Goal: Transaction & Acquisition: Purchase product/service

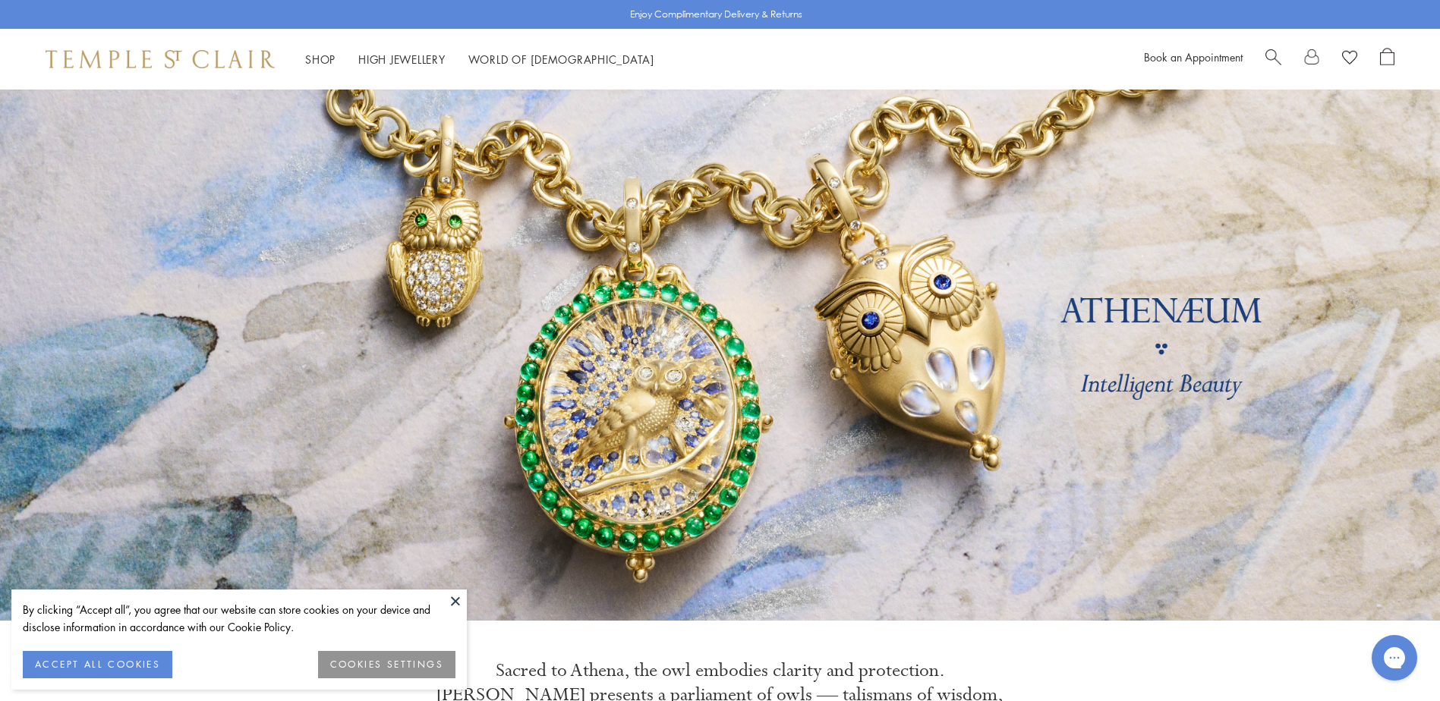
click at [454, 601] on button at bounding box center [455, 601] width 23 height 23
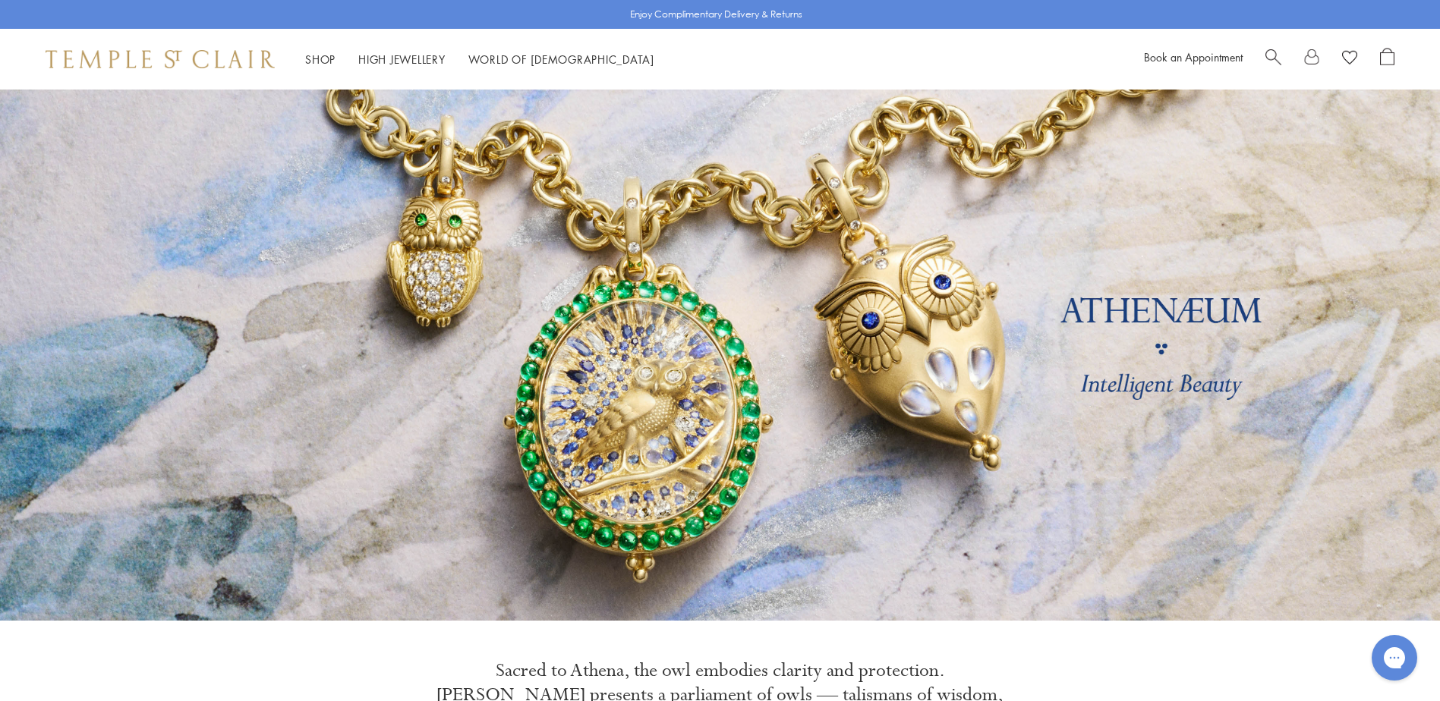
click at [1261, 49] on div "Book an Appointment" at bounding box center [1269, 59] width 250 height 23
click at [1270, 55] on span "Search" at bounding box center [1273, 56] width 16 height 16
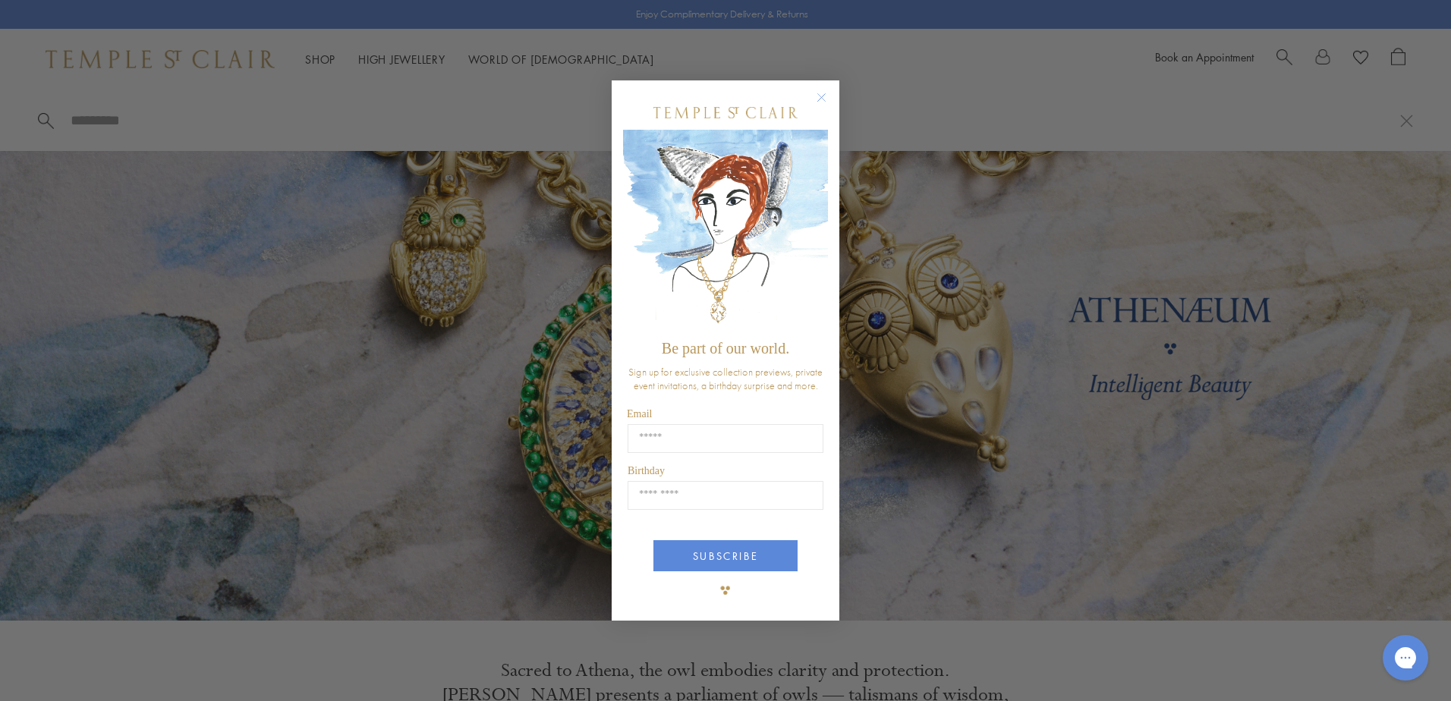
click at [826, 95] on circle "Close dialog" at bounding box center [822, 98] width 18 height 18
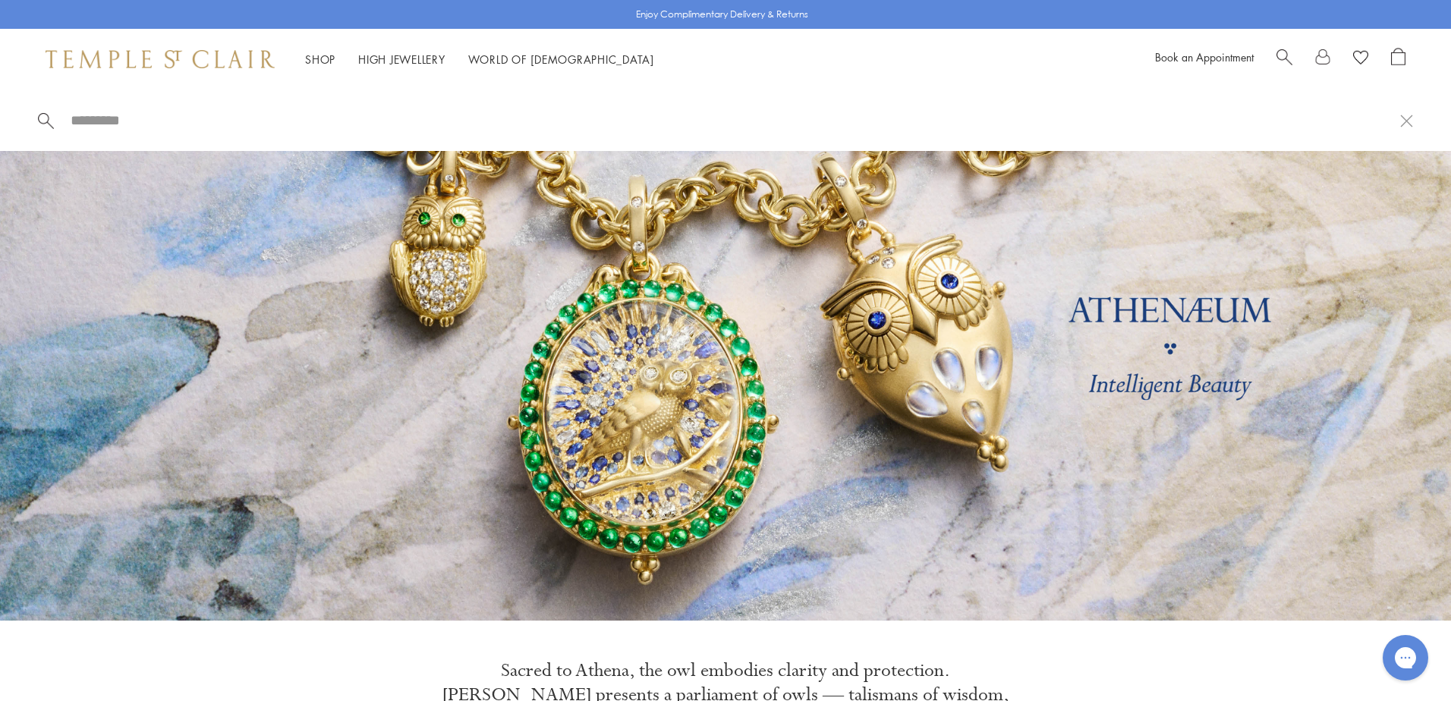
click at [156, 124] on input "search" at bounding box center [734, 120] width 1331 height 17
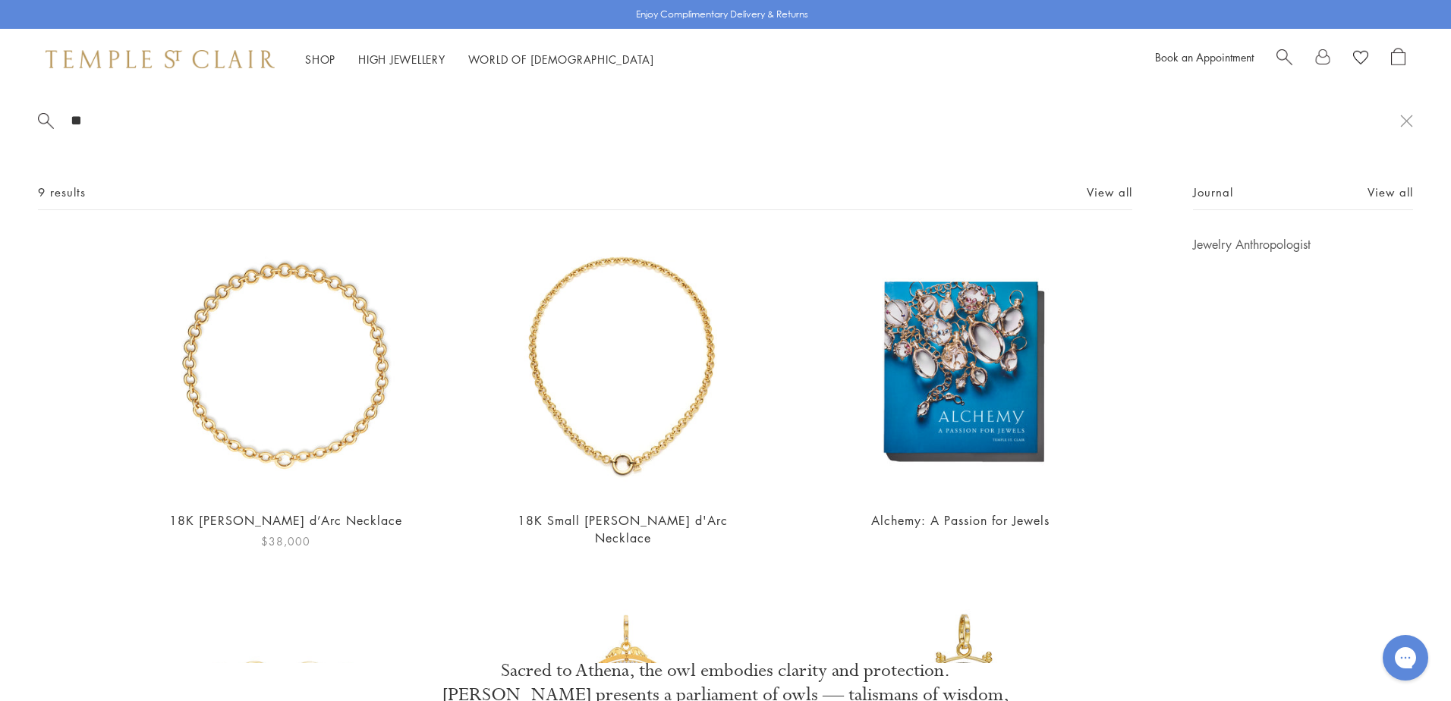
type input "**"
click at [256, 416] on img at bounding box center [286, 367] width 262 height 262
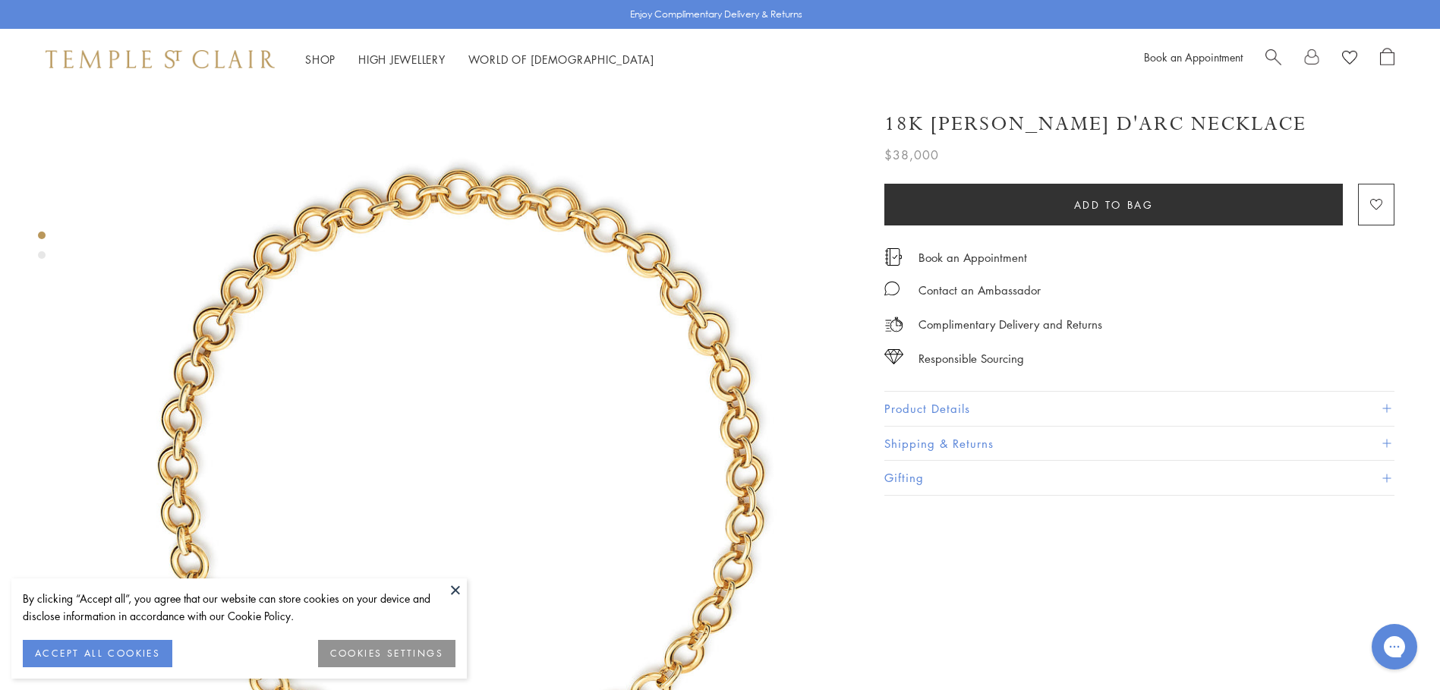
click at [900, 408] on button "Product Details" at bounding box center [1139, 409] width 510 height 34
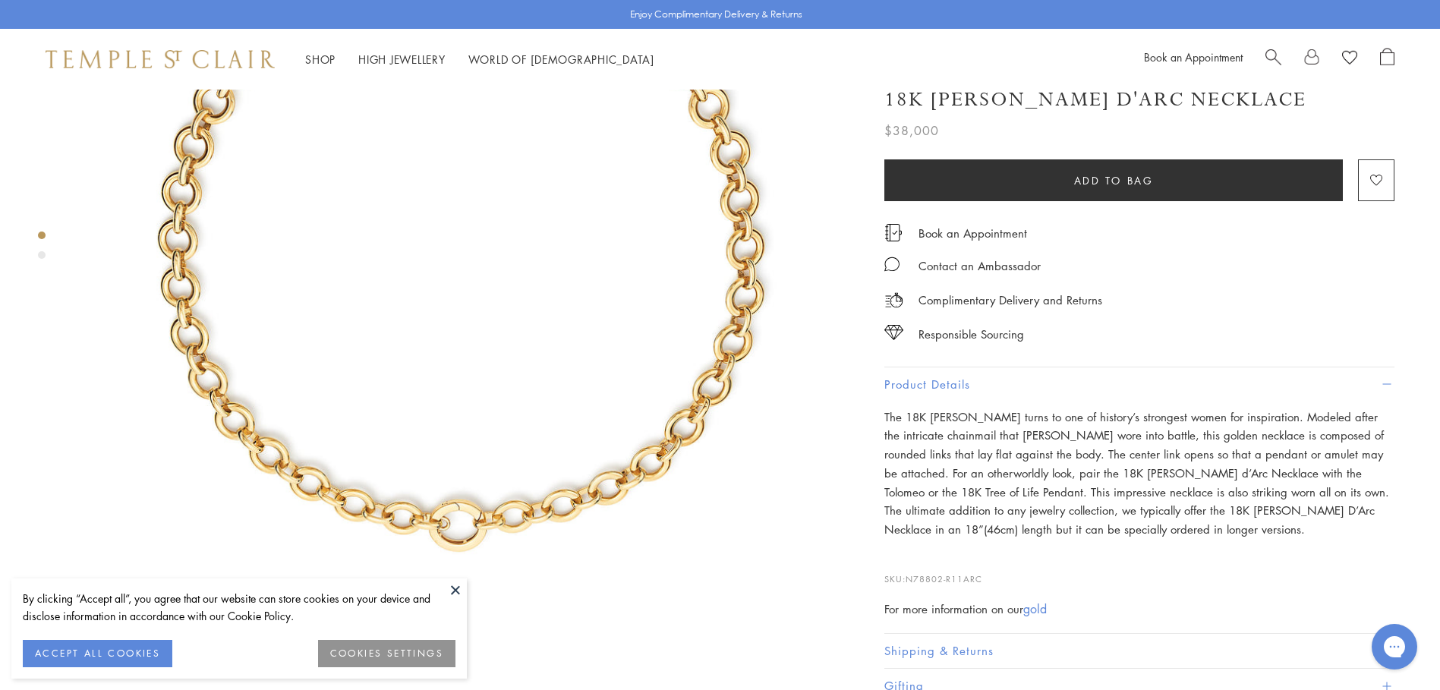
scroll to position [228, 0]
click at [455, 595] on button at bounding box center [455, 589] width 23 height 23
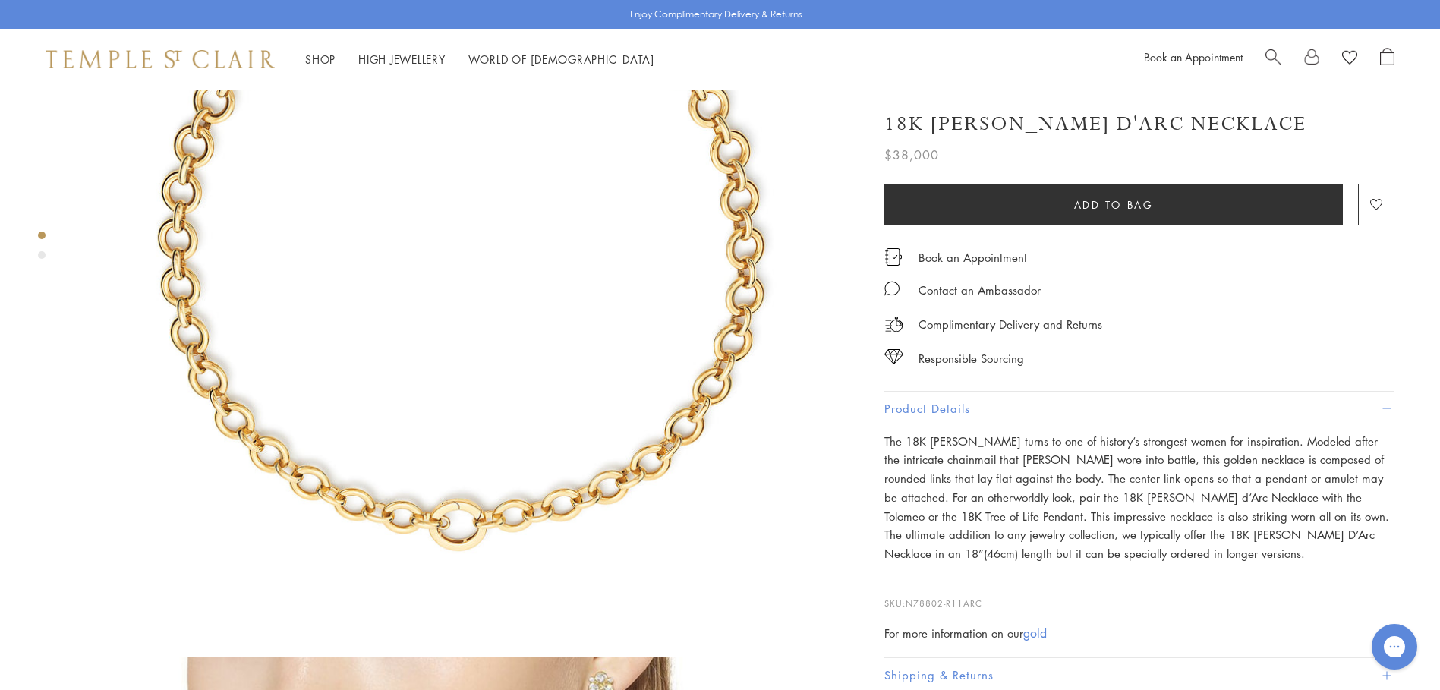
click at [1271, 55] on span "Search" at bounding box center [1273, 56] width 16 height 16
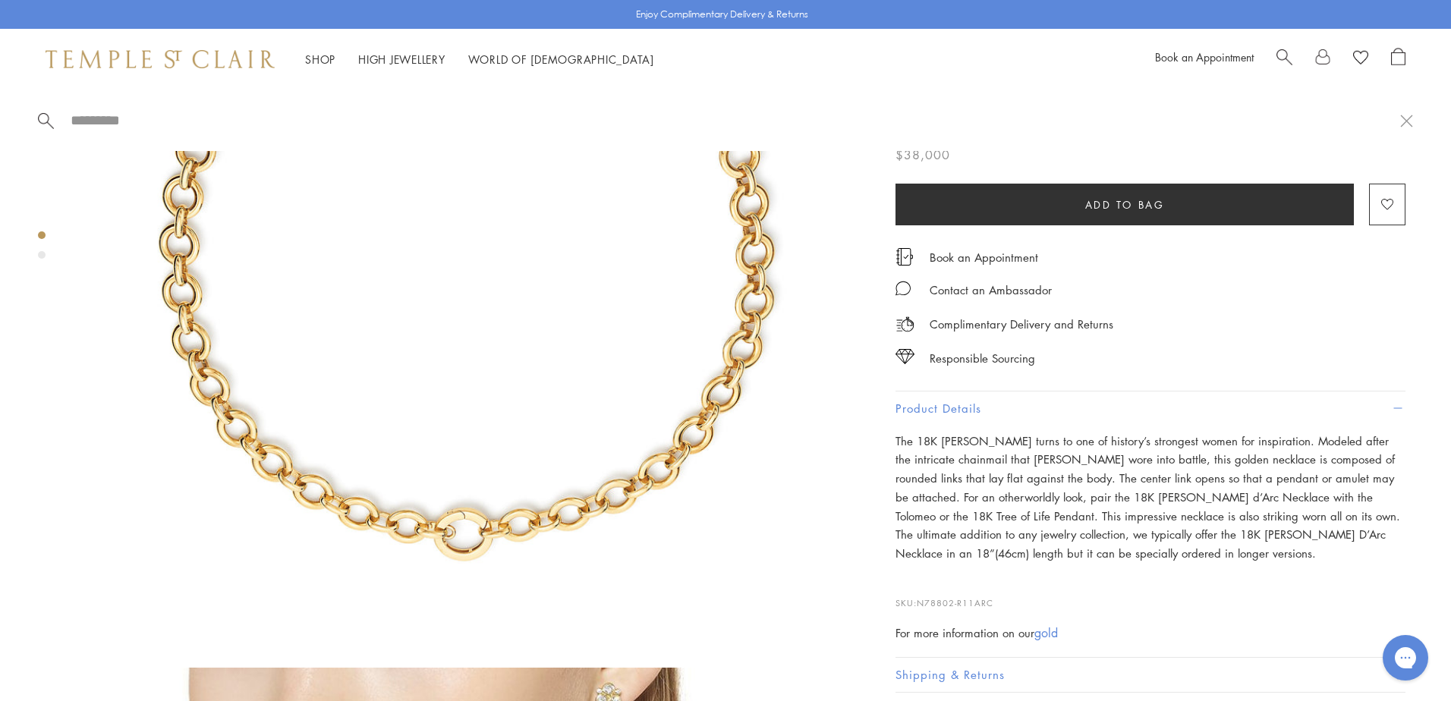
click at [123, 108] on div at bounding box center [725, 120] width 1451 height 61
click at [140, 124] on input "search" at bounding box center [734, 120] width 1331 height 17
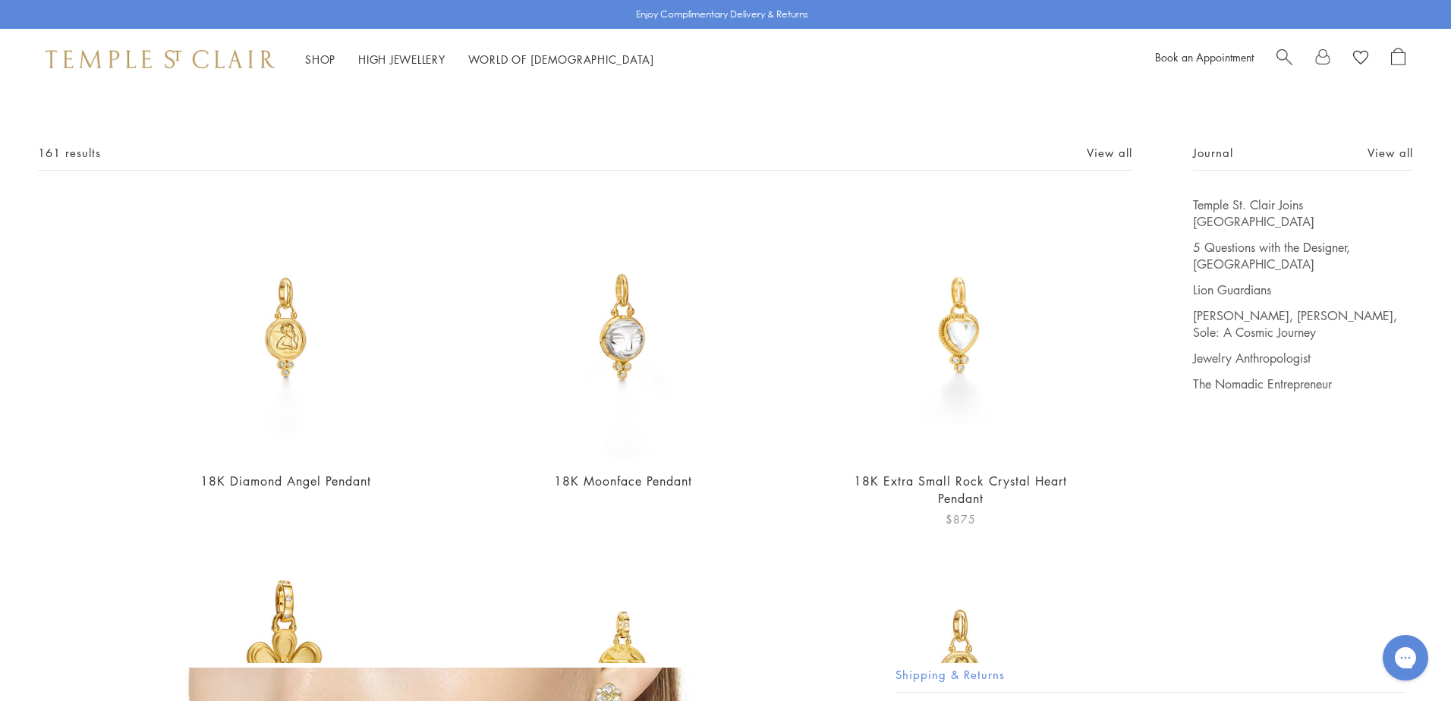
scroll to position [76, 0]
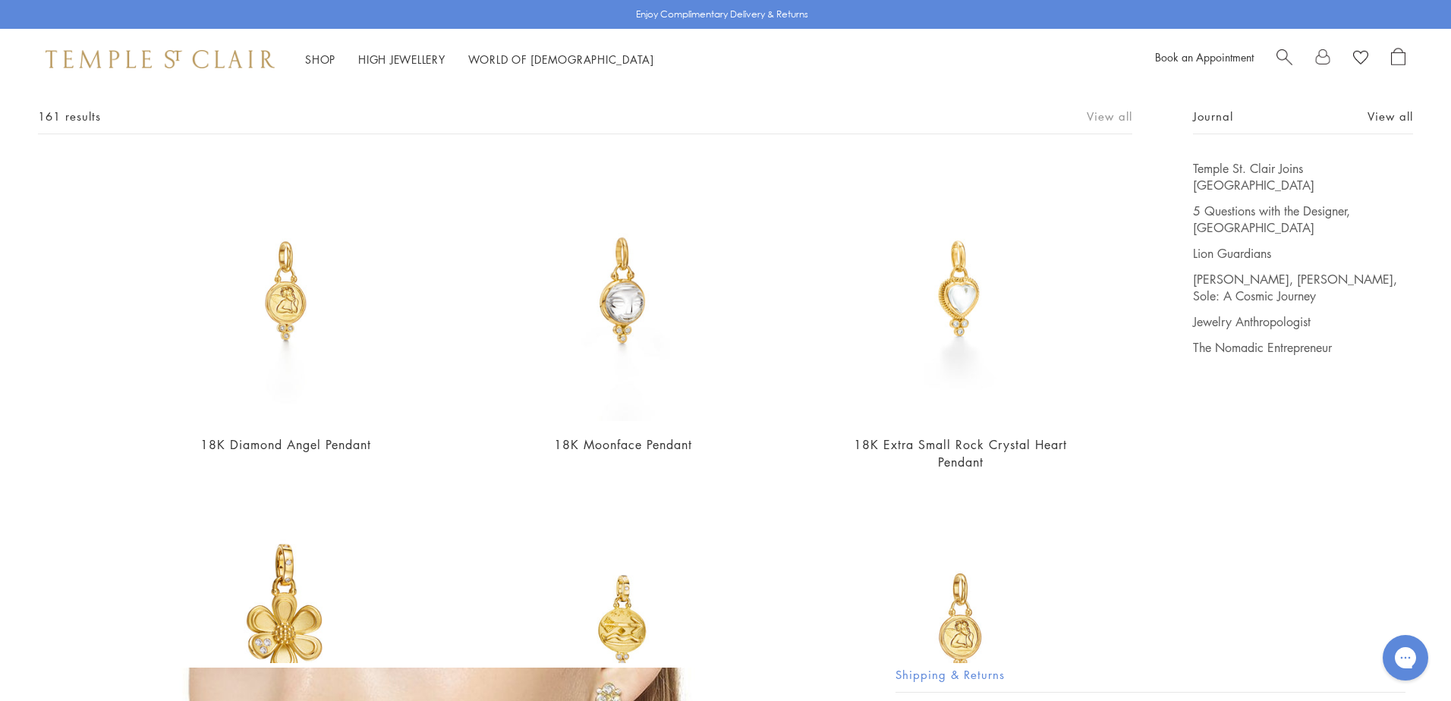
type input "*******"
click at [1107, 115] on link "View all" at bounding box center [1110, 116] width 46 height 17
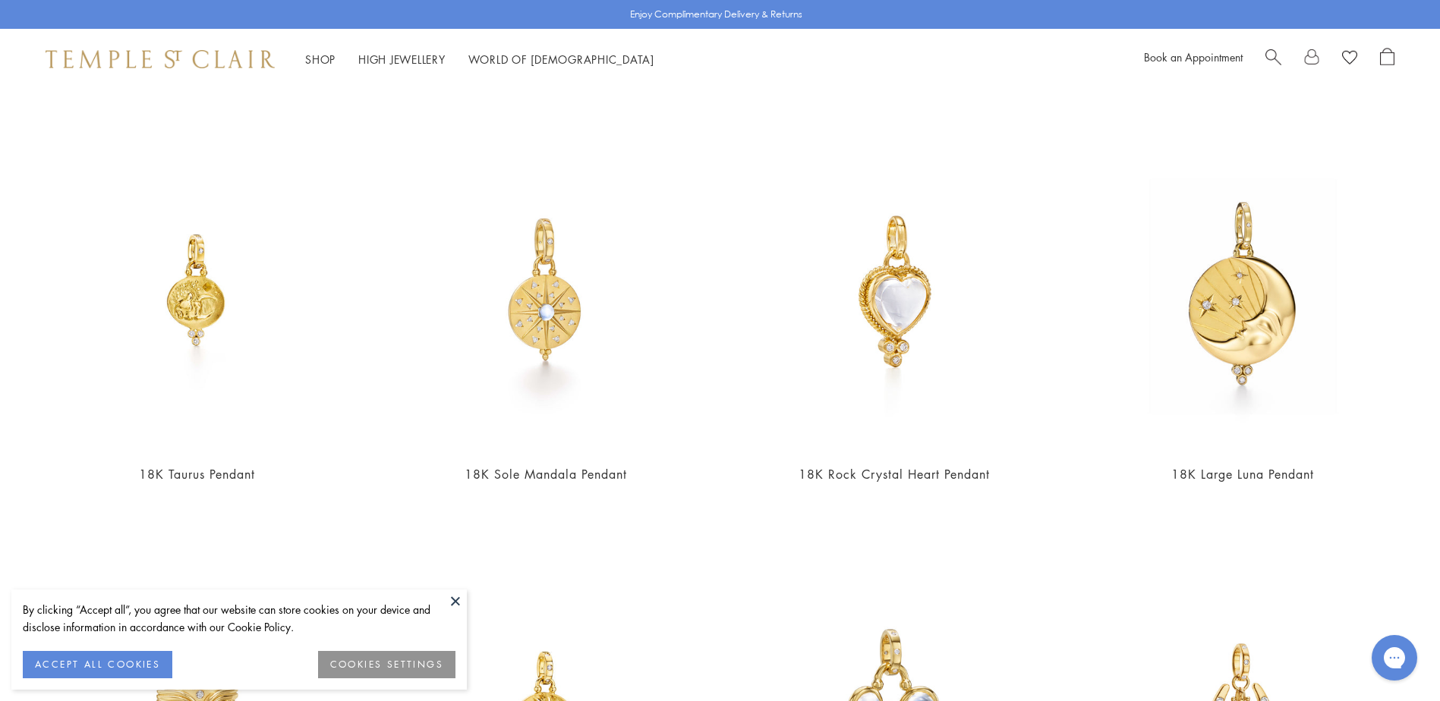
scroll to position [1215, 0]
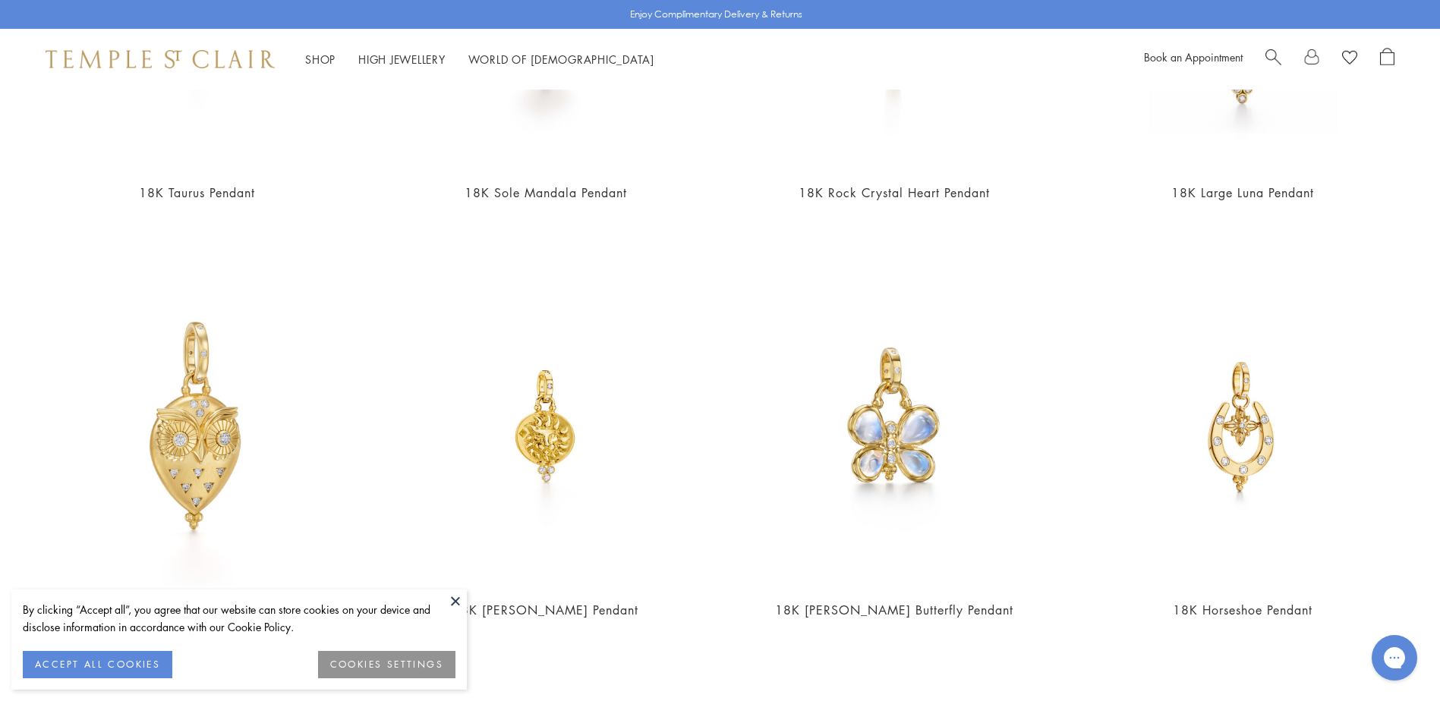
click at [456, 602] on button at bounding box center [455, 601] width 23 height 23
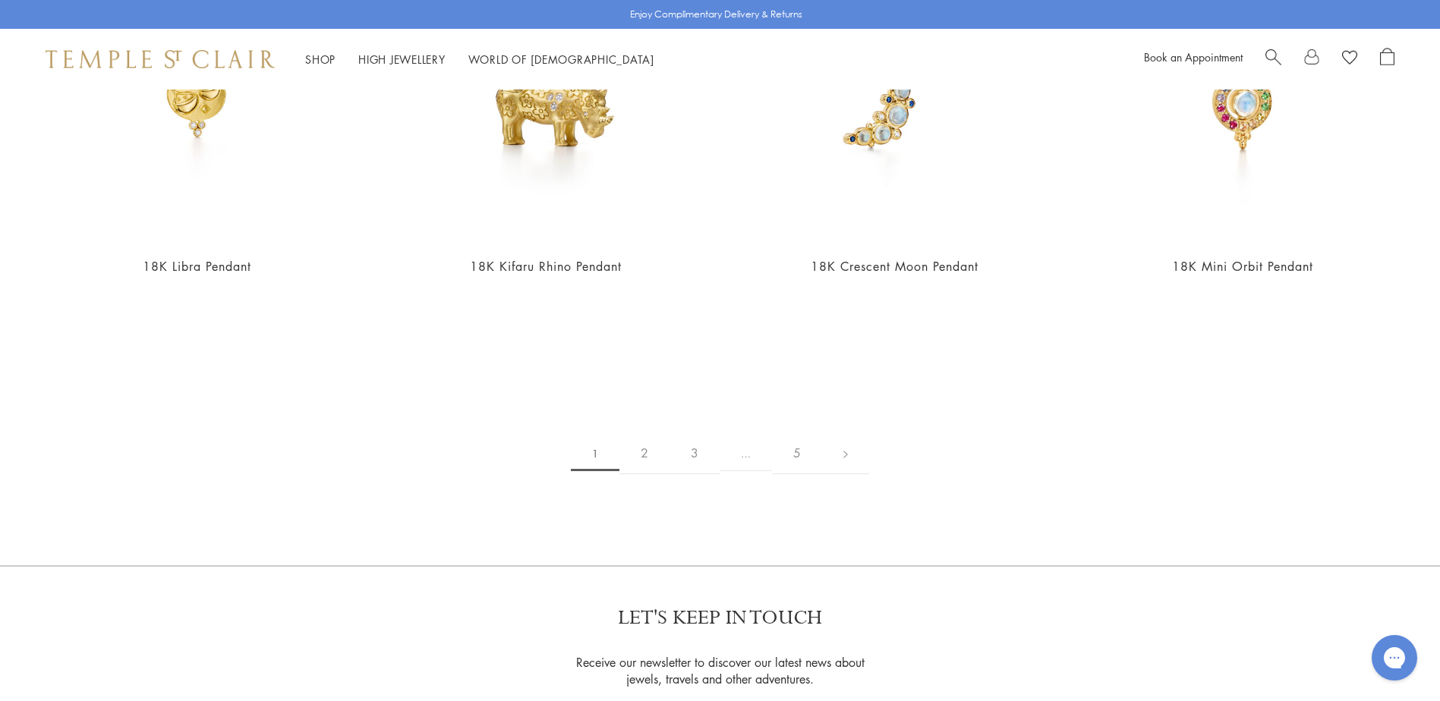
scroll to position [4058, 0]
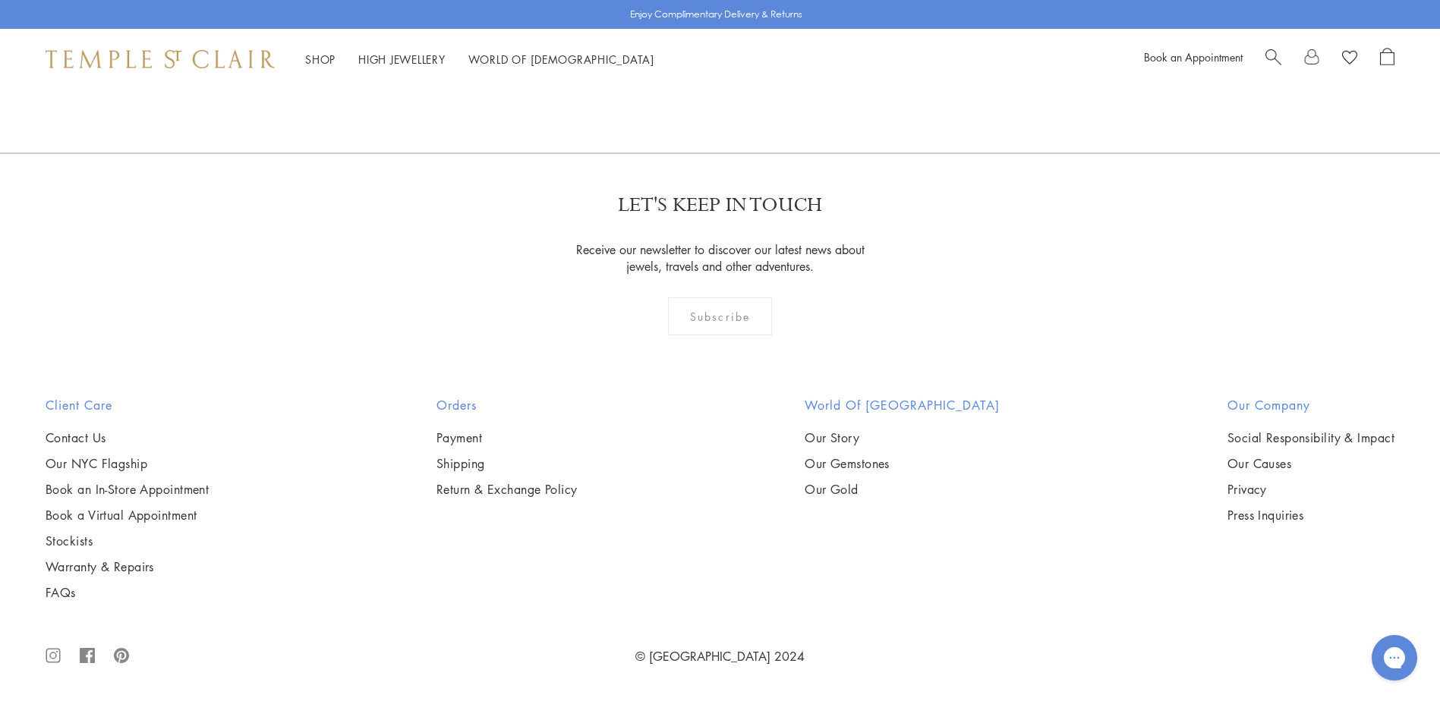
drag, startPoint x: 616, startPoint y: 382, endPoint x: 1269, endPoint y: 52, distance: 731.2
click at [1269, 52] on span "Search" at bounding box center [1273, 56] width 16 height 16
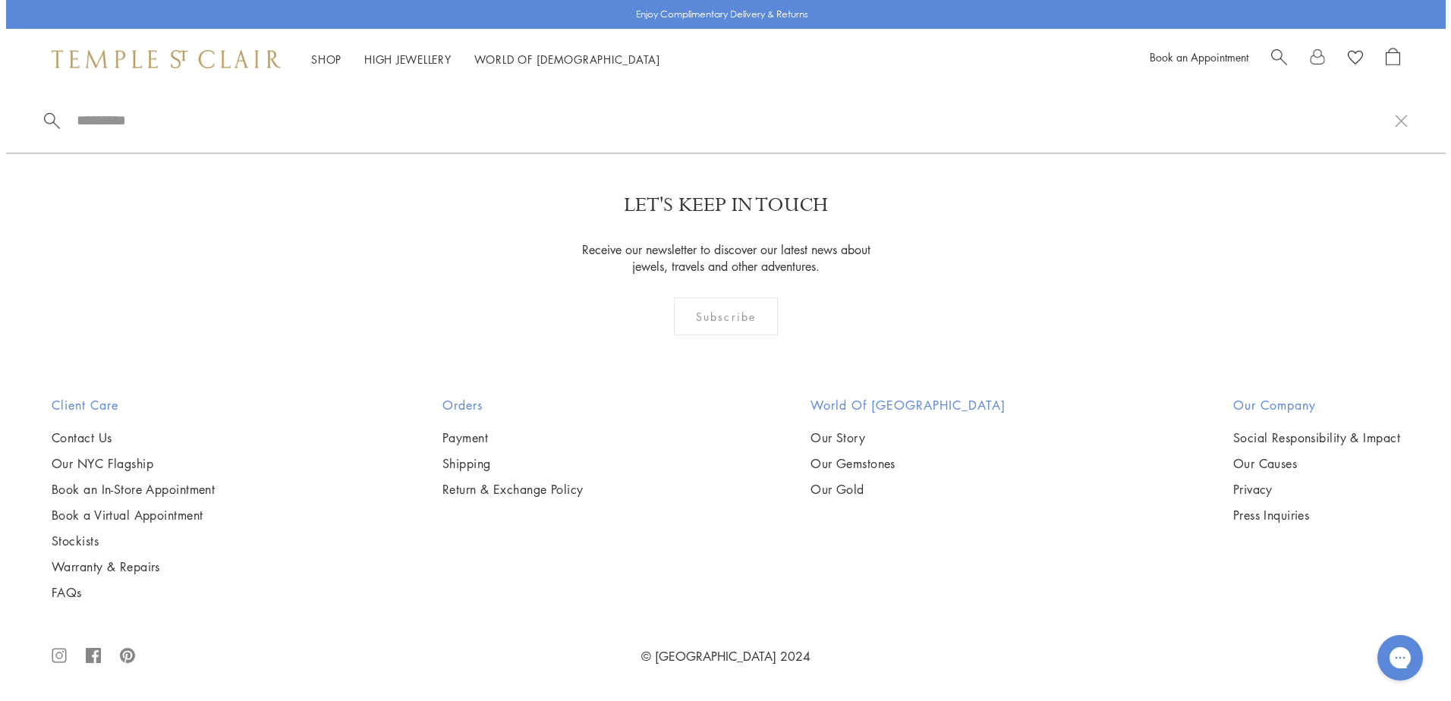
scroll to position [4083, 0]
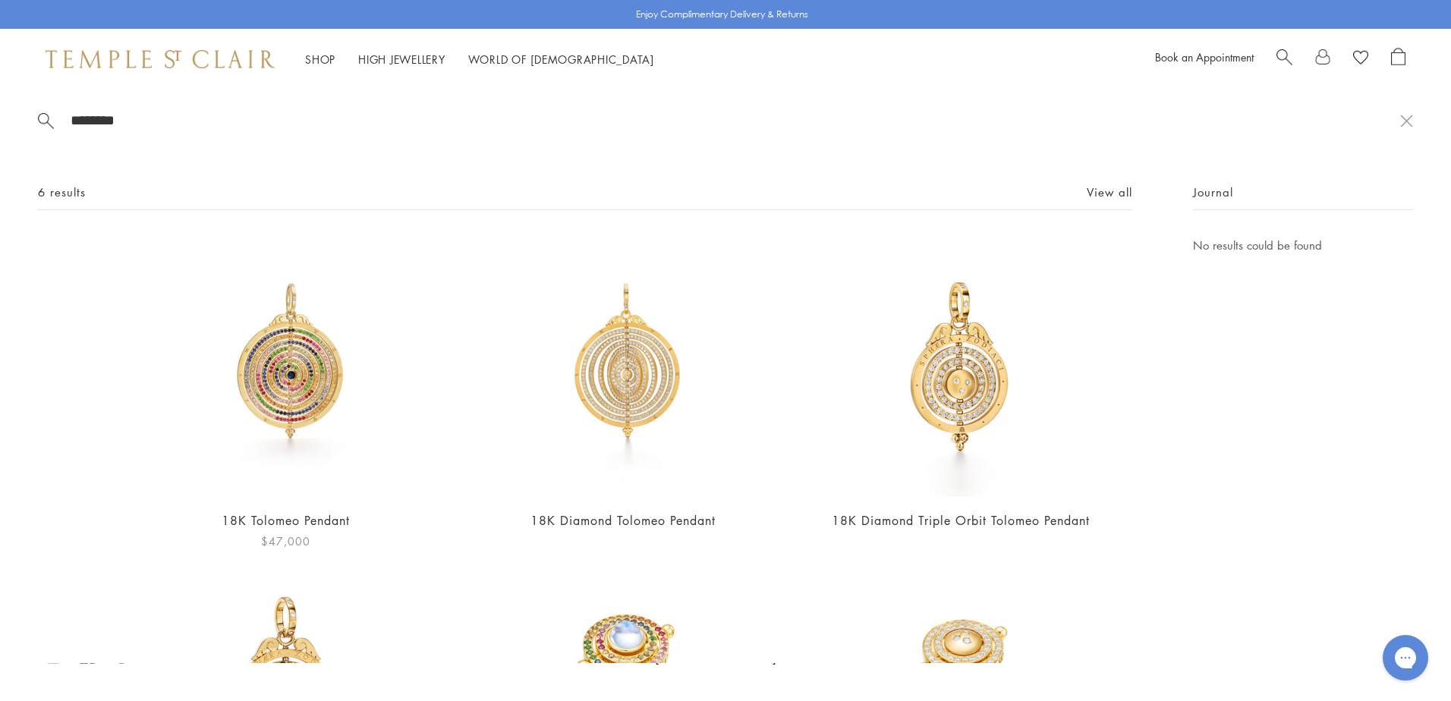
type input "********"
click at [329, 404] on img at bounding box center [286, 367] width 262 height 262
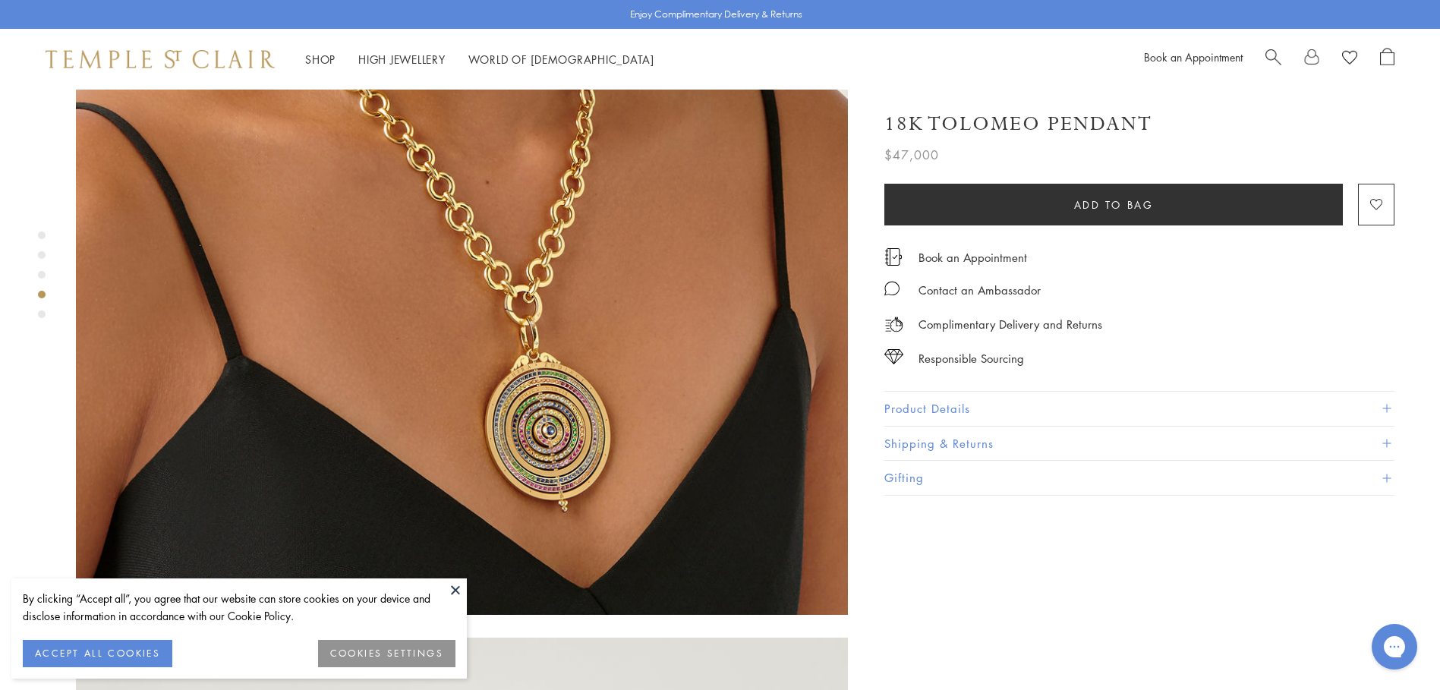
scroll to position [2581, 0]
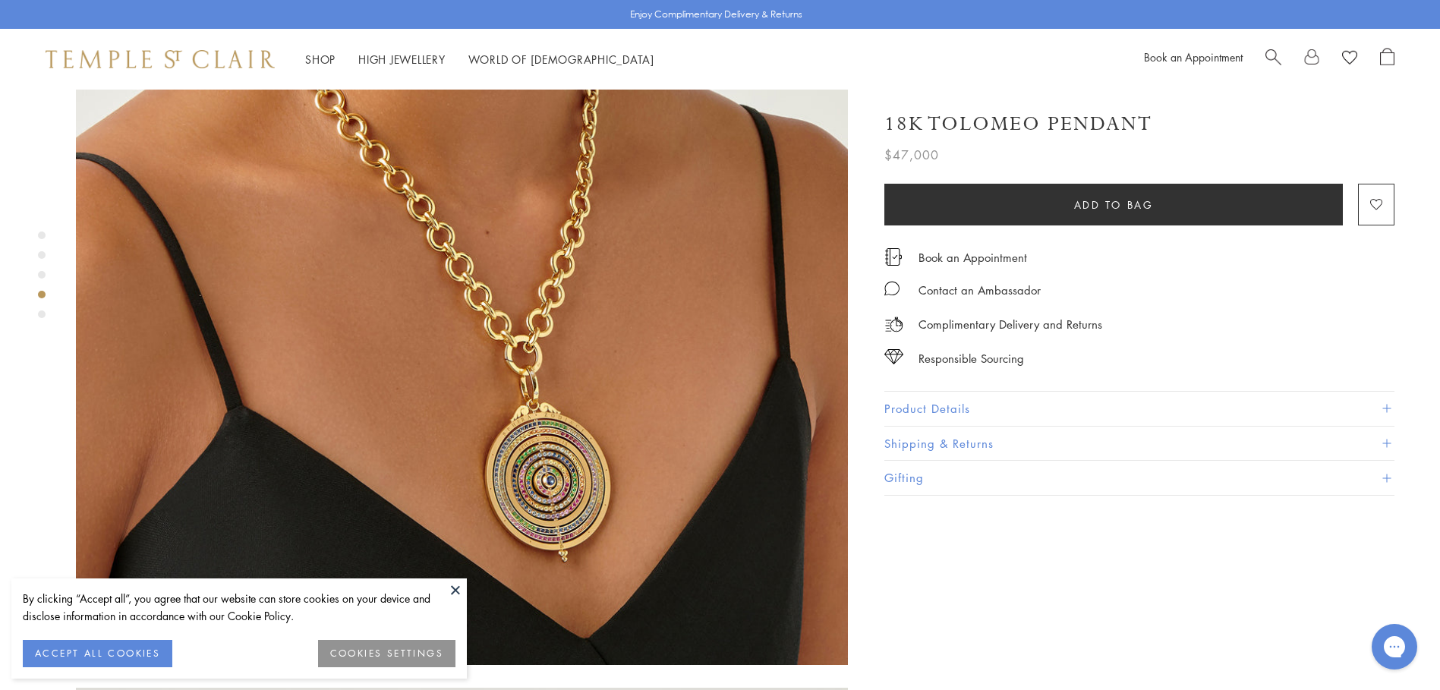
click at [450, 593] on button at bounding box center [455, 589] width 23 height 23
